Goal: Task Accomplishment & Management: Manage account settings

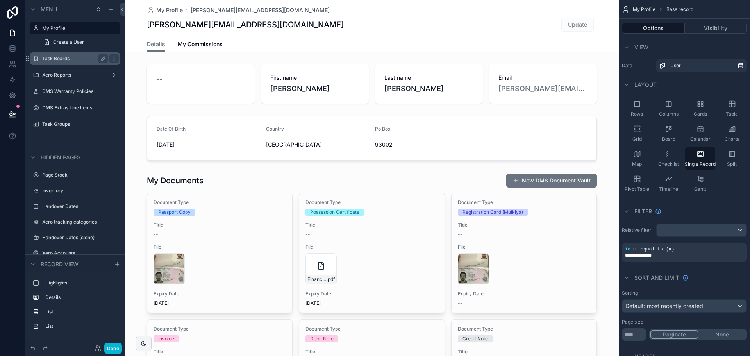
click at [71, 59] on label "Task Boards" at bounding box center [73, 58] width 62 height 6
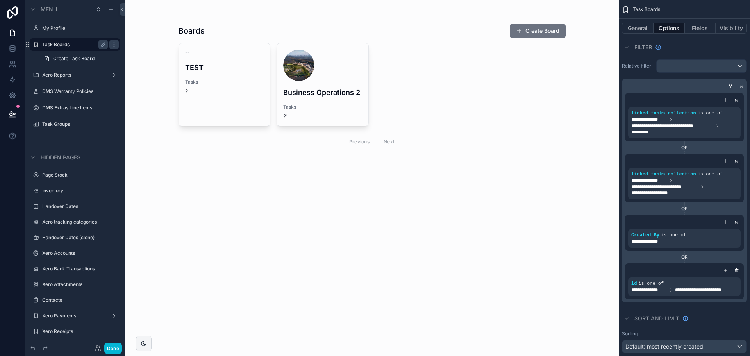
click at [271, 161] on div "scrollable content" at bounding box center [372, 88] width 400 height 176
click at [303, 71] on div "scrollable content" at bounding box center [298, 65] width 31 height 31
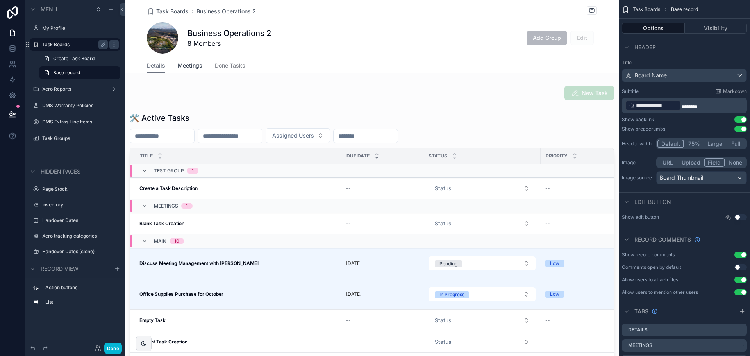
click at [187, 68] on span "Meetings" at bounding box center [190, 66] width 25 height 8
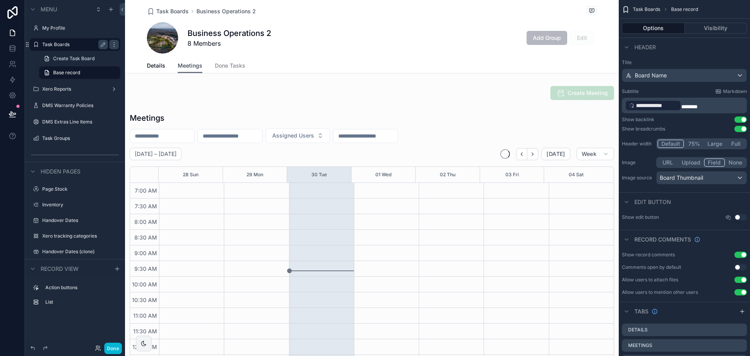
scroll to position [219, 0]
click at [222, 65] on span "Done Tasks" at bounding box center [230, 66] width 30 height 8
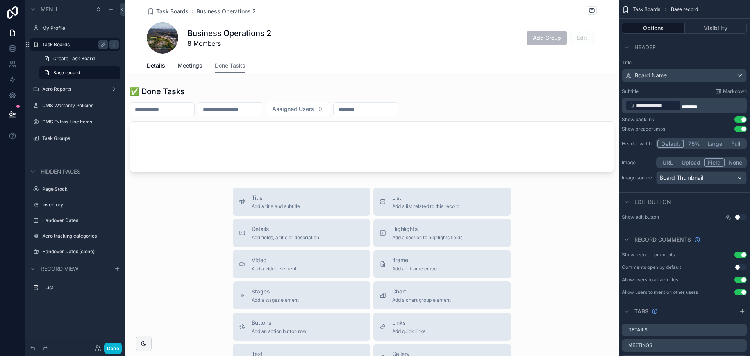
click at [195, 68] on span "Meetings" at bounding box center [190, 66] width 25 height 8
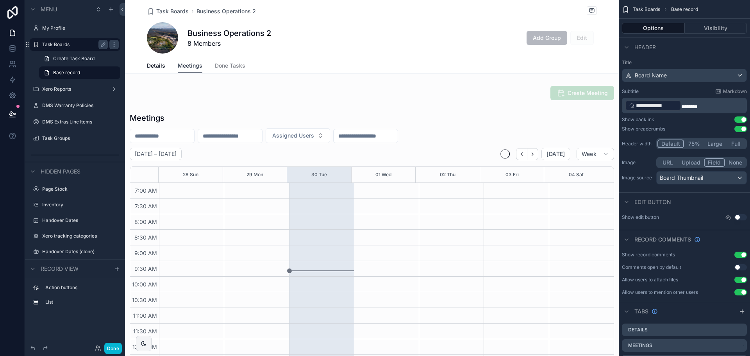
scroll to position [219, 0]
click at [159, 68] on span "Details" at bounding box center [156, 66] width 18 height 8
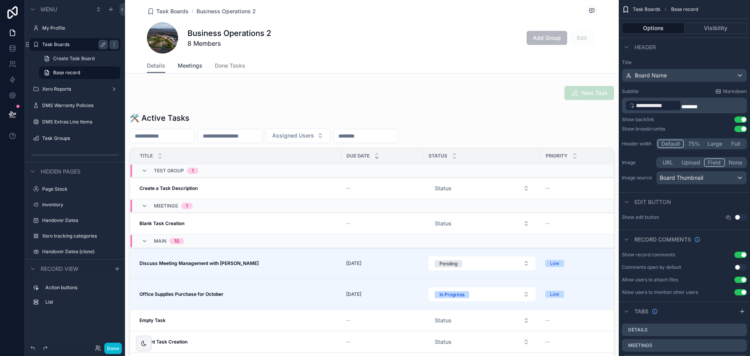
click at [189, 67] on span "Meetings" at bounding box center [190, 66] width 25 height 8
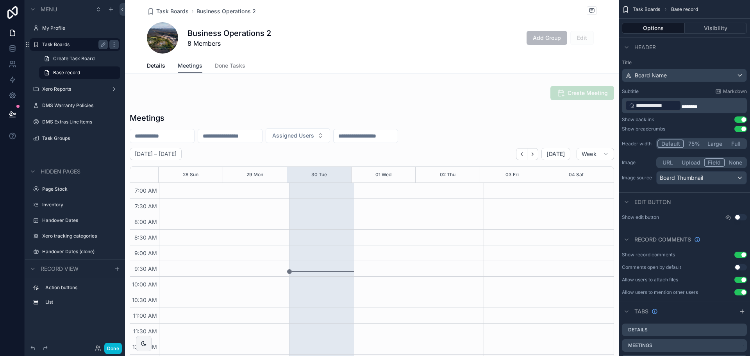
scroll to position [219, 0]
click at [153, 61] on link "Details" at bounding box center [156, 67] width 18 height 16
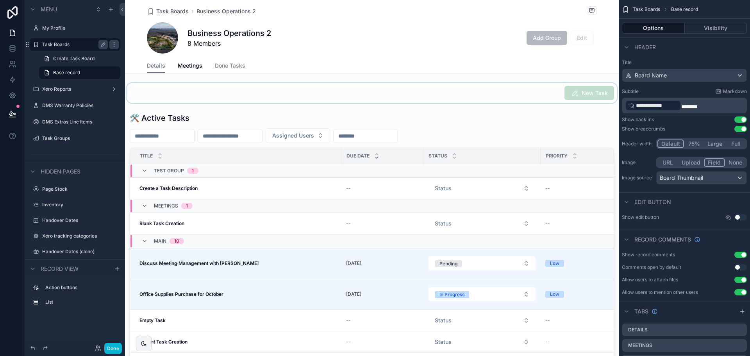
click at [380, 93] on div "scrollable content" at bounding box center [372, 93] width 494 height 20
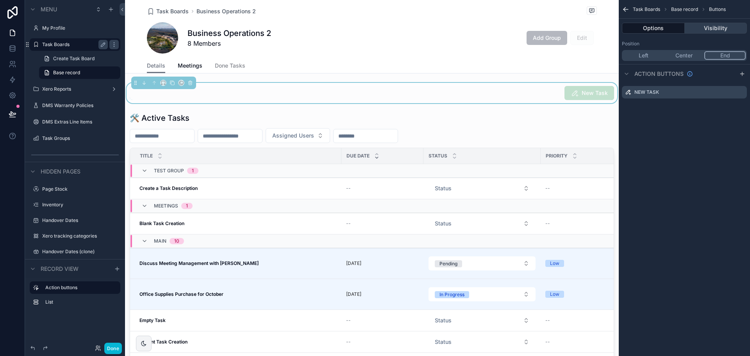
click at [703, 28] on button "Visibility" at bounding box center [716, 28] width 62 height 11
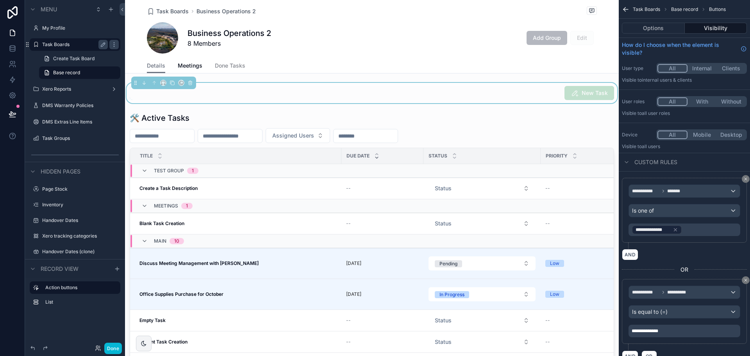
scroll to position [25, 0]
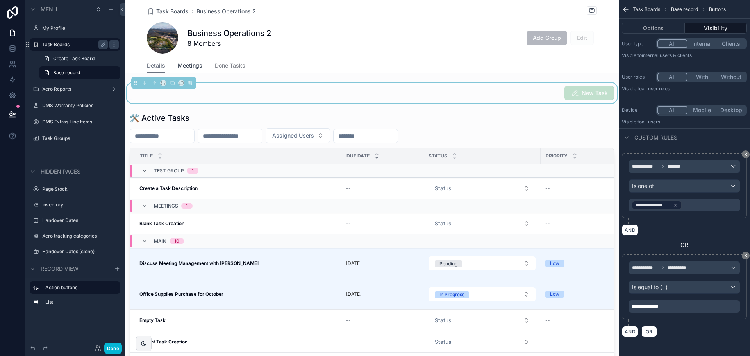
click at [178, 64] on span "Meetings" at bounding box center [190, 66] width 25 height 8
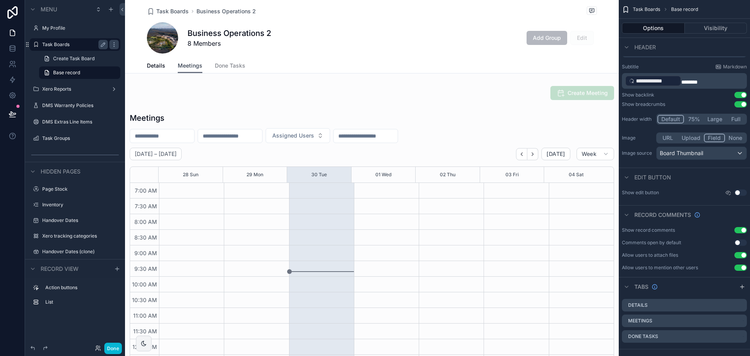
scroll to position [219, 0]
click at [221, 101] on div "scrollable content" at bounding box center [372, 93] width 494 height 20
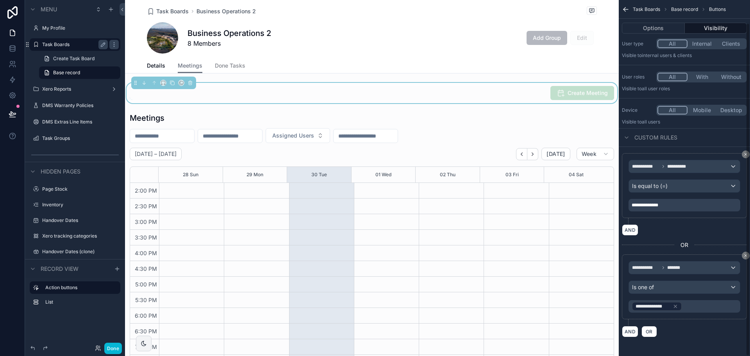
click at [676, 111] on button "All" at bounding box center [672, 110] width 30 height 9
click at [241, 121] on div "scrollable content" at bounding box center [372, 245] width 494 height 273
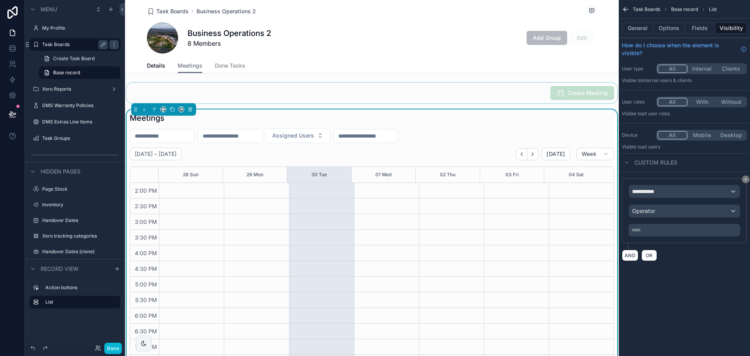
scroll to position [0, 0]
click at [157, 69] on span "Details" at bounding box center [156, 66] width 18 height 8
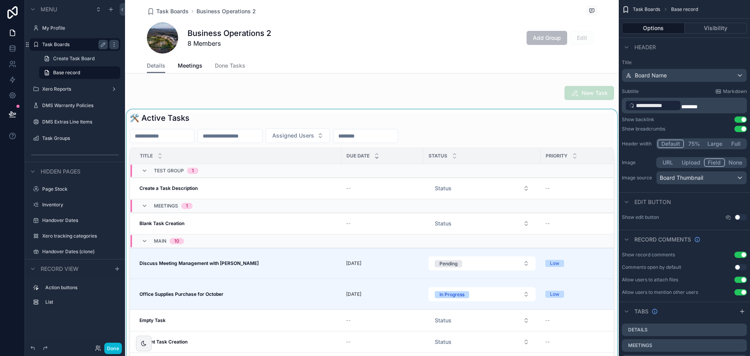
click at [223, 120] on div "scrollable content" at bounding box center [372, 263] width 494 height 309
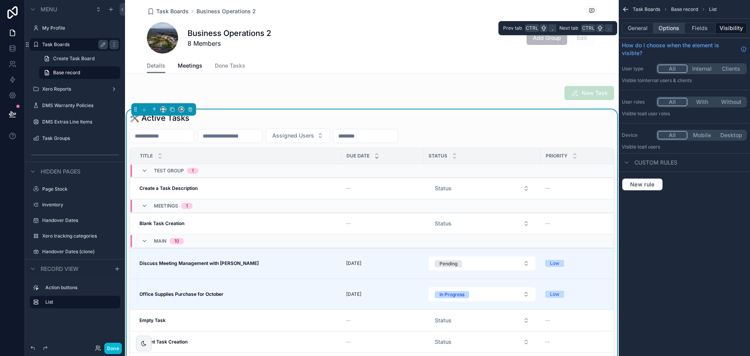
click at [672, 30] on button "Options" at bounding box center [668, 28] width 31 height 11
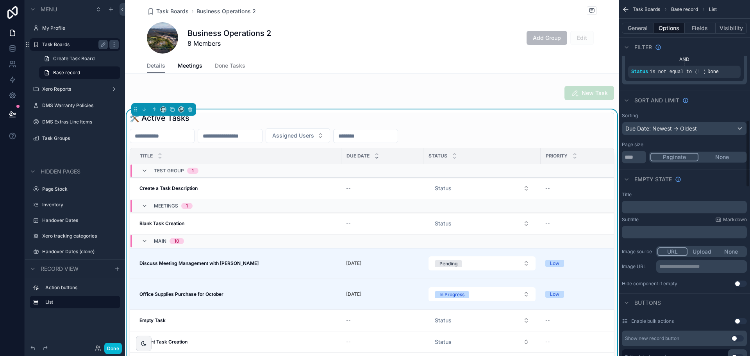
scroll to position [625, 0]
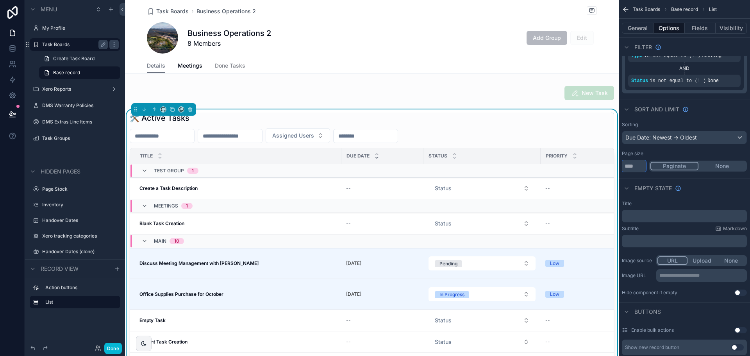
click at [637, 167] on input "**" at bounding box center [634, 166] width 24 height 12
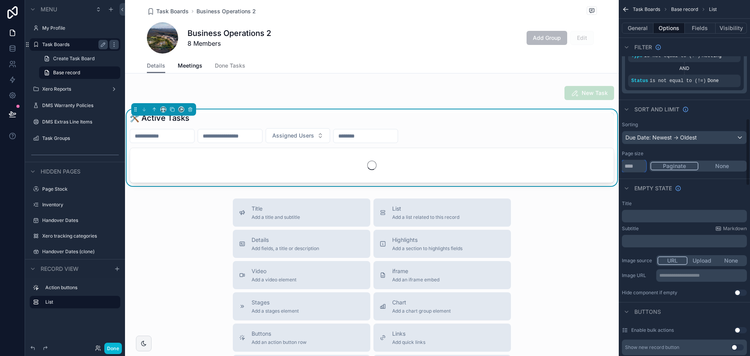
type input "****"
click at [740, 167] on button "None" at bounding box center [721, 166] width 47 height 9
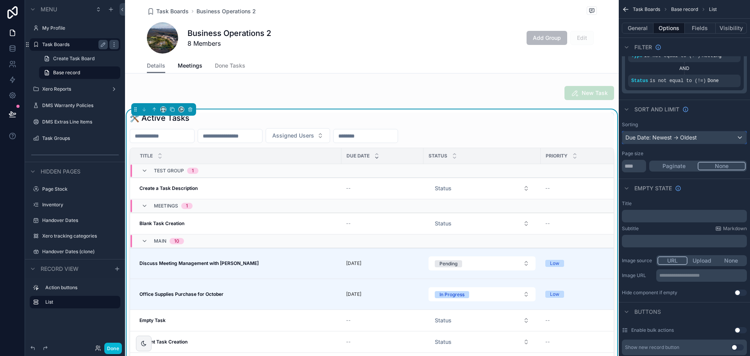
click at [680, 136] on div "Due Date: Newest -> Oldest" at bounding box center [684, 137] width 124 height 12
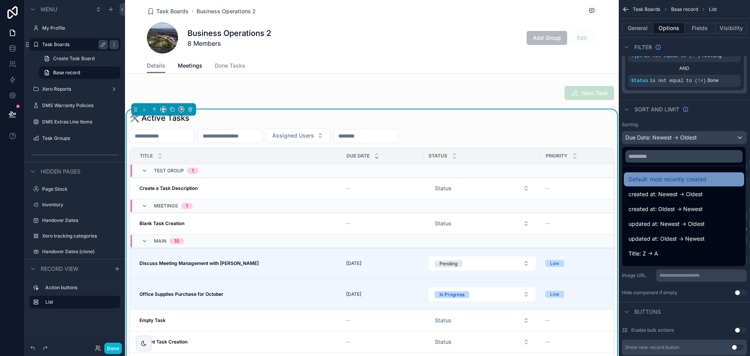
click at [653, 182] on span "Default: most recently created" at bounding box center [667, 179] width 78 height 9
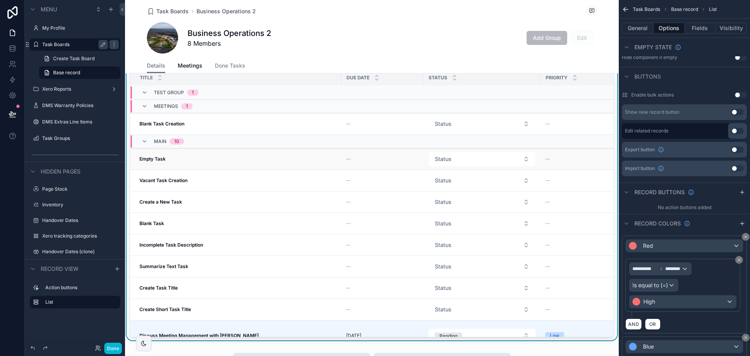
scroll to position [107, 0]
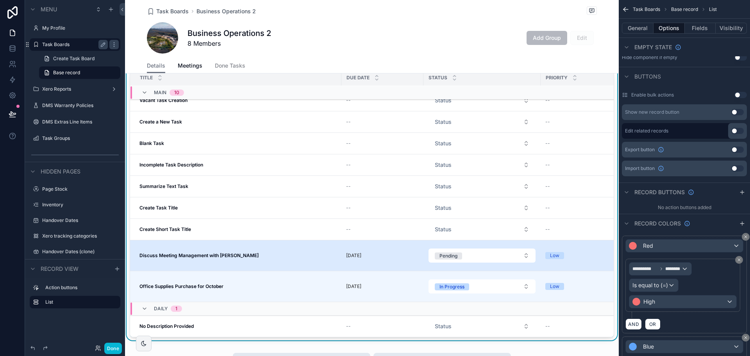
click at [180, 252] on strong "Discuss Meeting Management with [PERSON_NAME]" at bounding box center [198, 255] width 119 height 6
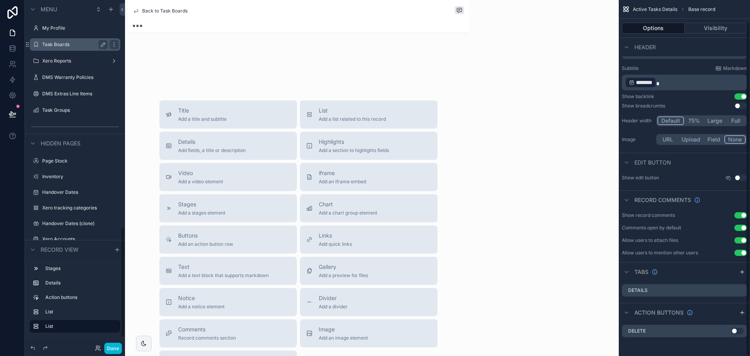
scroll to position [23, 0]
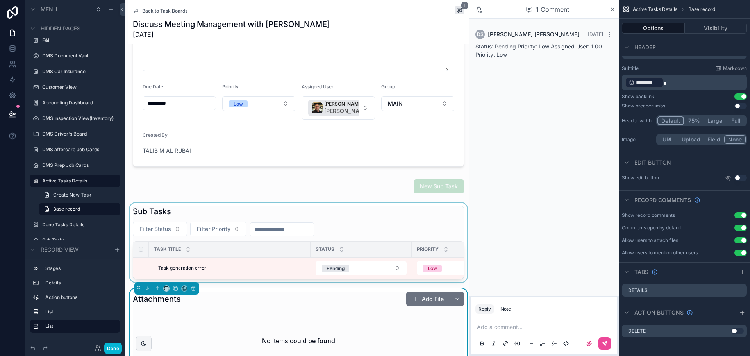
click at [217, 211] on div "scrollable content" at bounding box center [298, 242] width 341 height 79
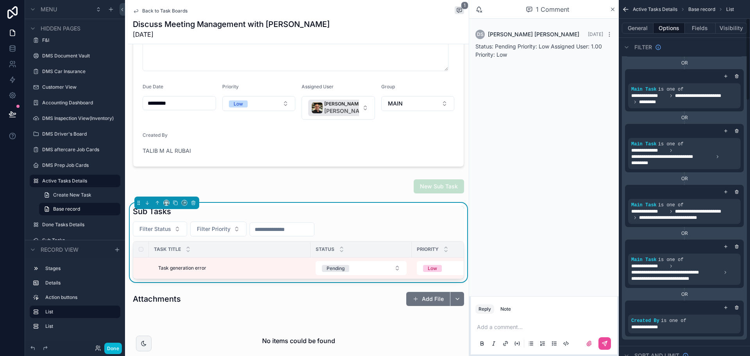
scroll to position [78, 0]
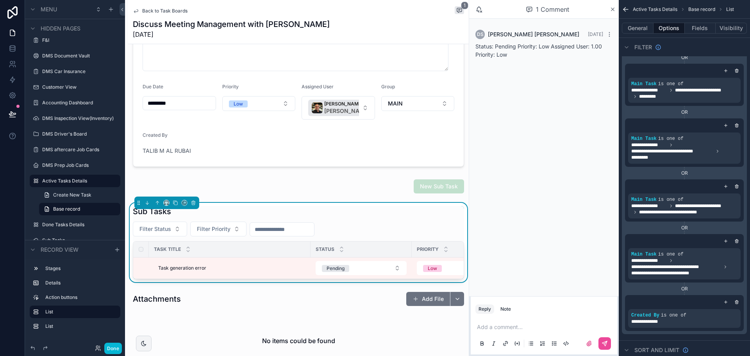
click at [390, 207] on div "Sub Tasks" at bounding box center [298, 211] width 331 height 11
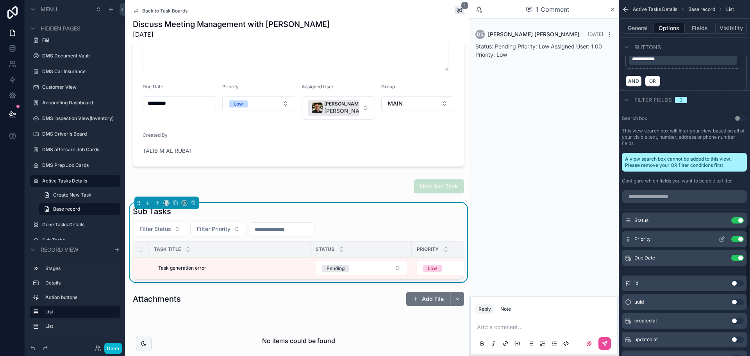
scroll to position [1094, 0]
